Goal: Information Seeking & Learning: Learn about a topic

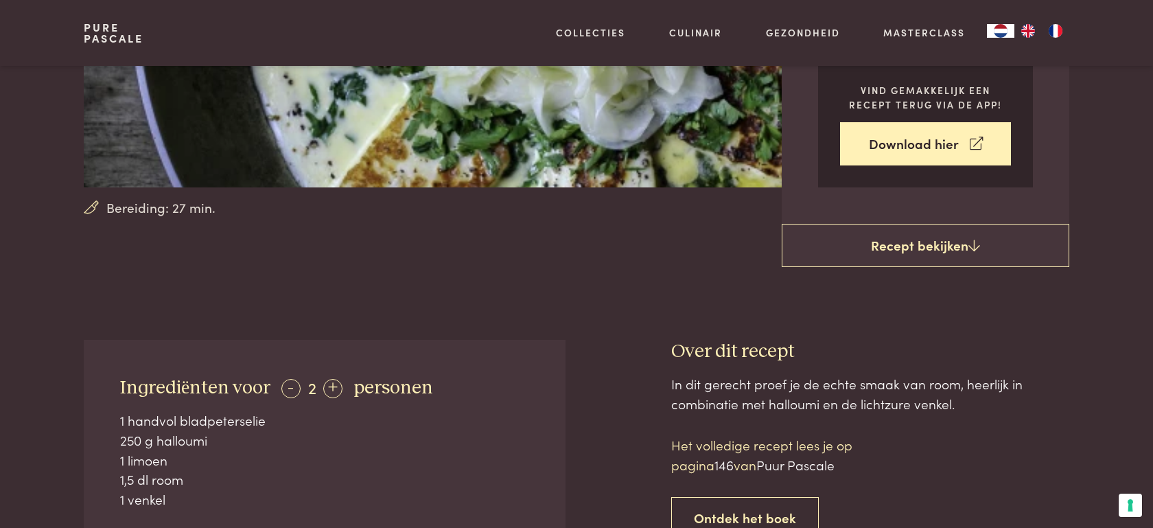
scroll to position [317, 0]
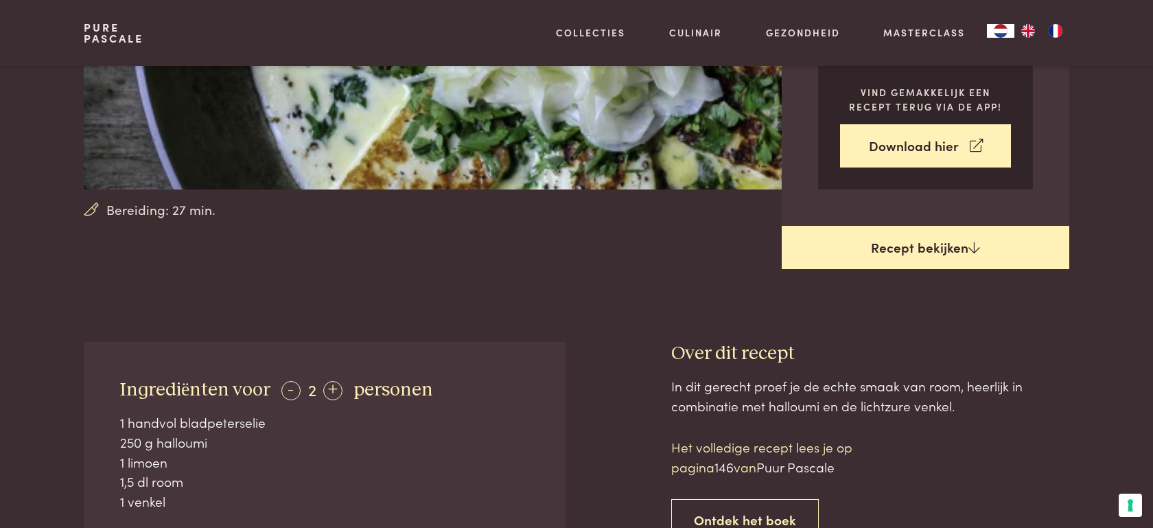
click at [899, 247] on link "Recept bekijken" at bounding box center [926, 248] width 288 height 44
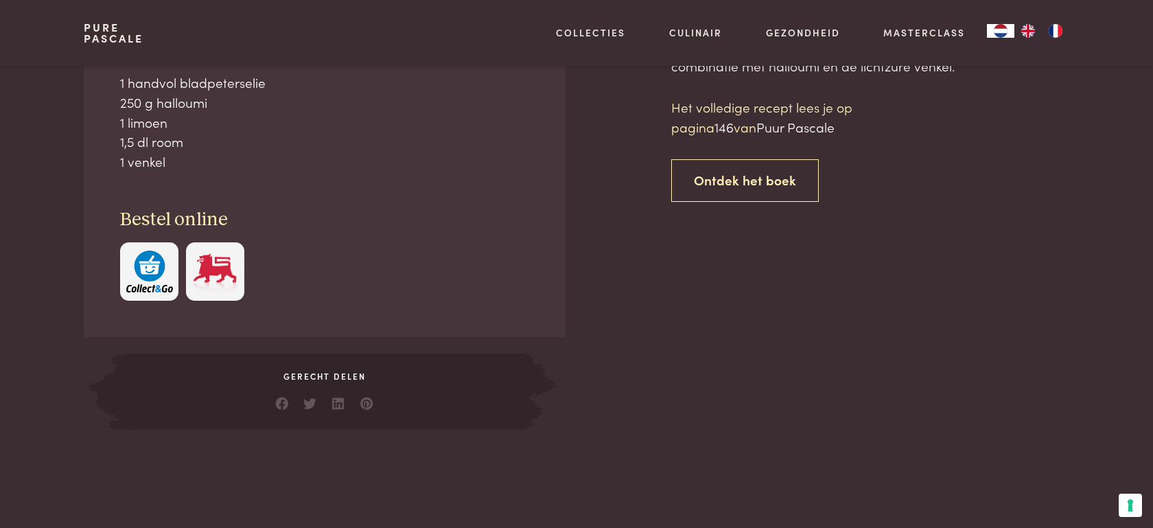
scroll to position [659, 0]
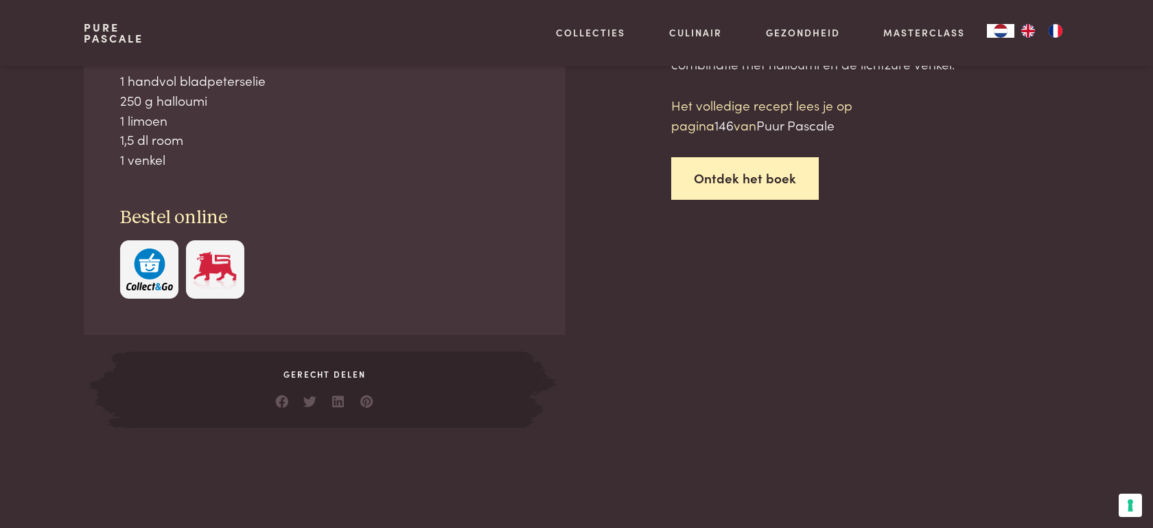
click at [743, 180] on link "Ontdek het boek" at bounding box center [745, 178] width 148 height 43
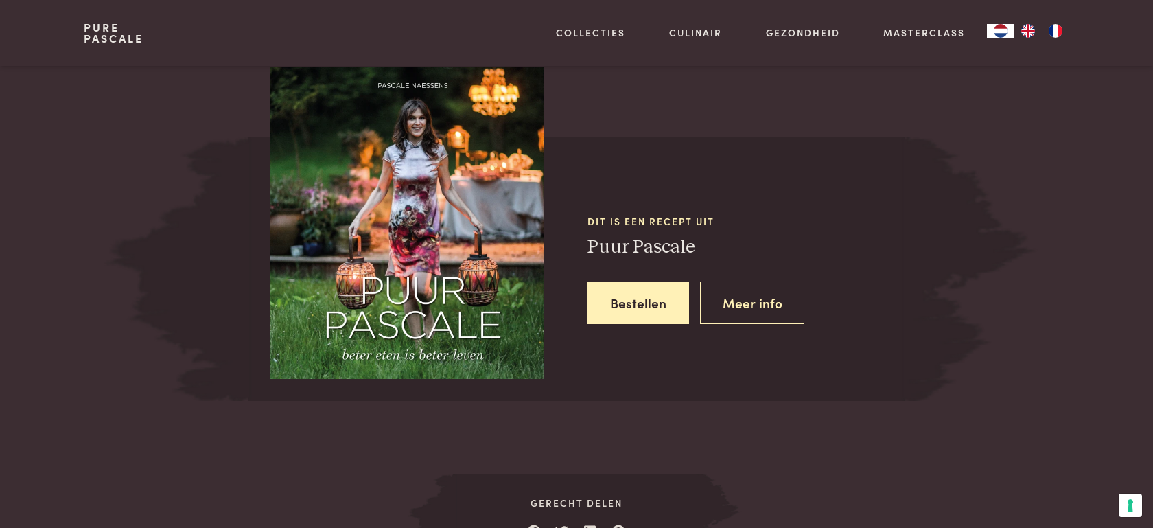
scroll to position [1233, 0]
click at [497, 245] on img at bounding box center [407, 222] width 275 height 312
click at [758, 299] on link "Meer info" at bounding box center [752, 302] width 105 height 43
